Goal: Transaction & Acquisition: Obtain resource

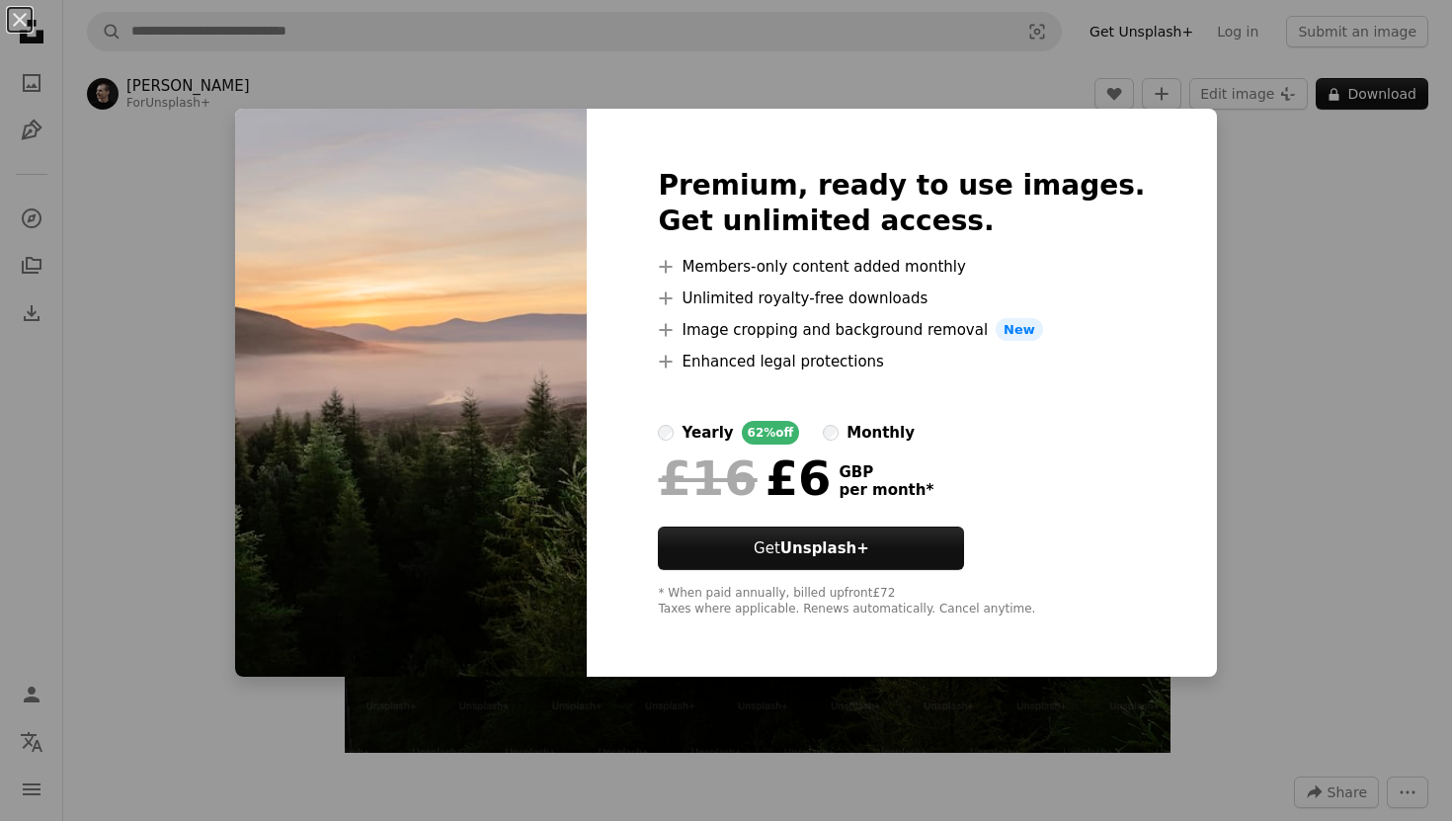
click at [1289, 339] on div "An X shape Premium, ready to use images. Get unlimited access. A plus sign Memb…" at bounding box center [726, 410] width 1452 height 821
